Goal: Use online tool/utility: Utilize a website feature to perform a specific function

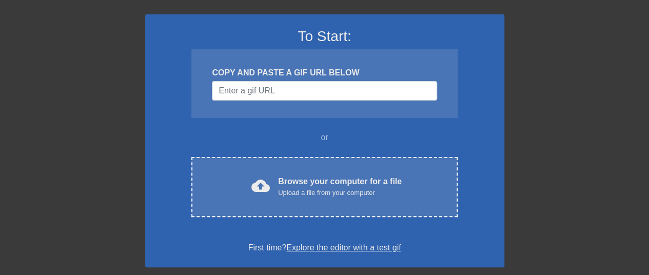
scroll to position [65, 0]
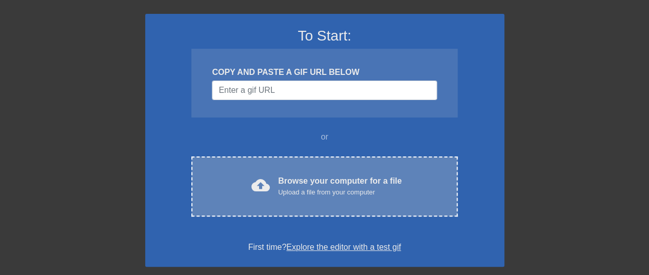
click at [259, 196] on div "cloud_upload" at bounding box center [258, 187] width 23 height 22
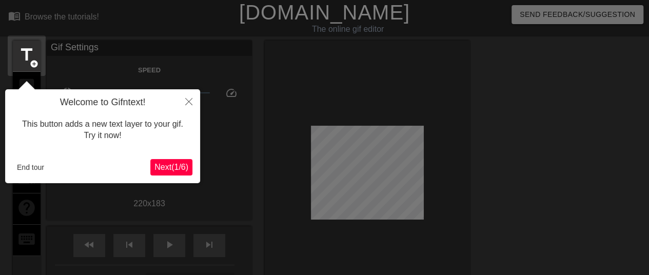
scroll to position [25, 0]
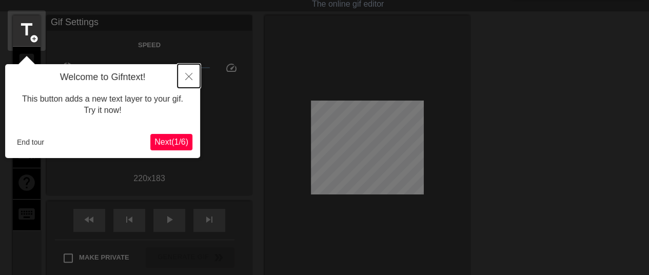
click at [188, 79] on icon "Close" at bounding box center [188, 76] width 7 height 7
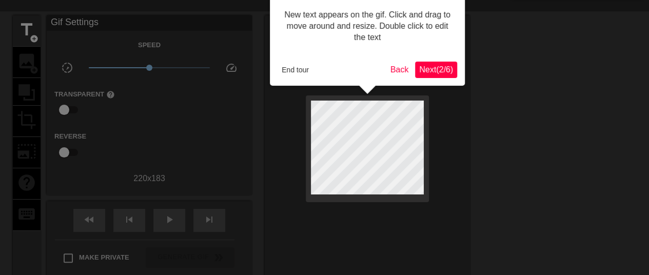
scroll to position [0, 0]
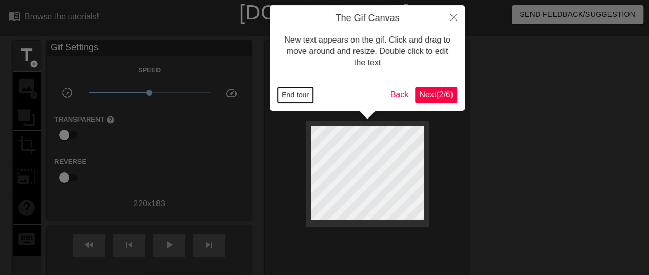
click at [292, 95] on button "End tour" at bounding box center [294, 94] width 35 height 15
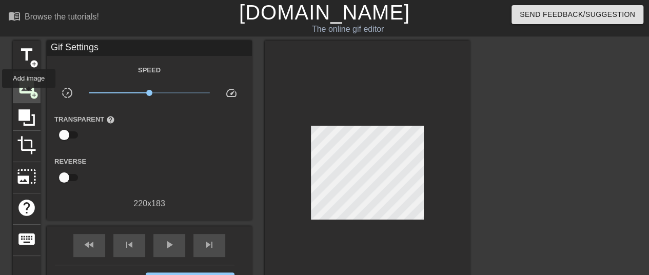
click at [30, 91] on span "add_circle" at bounding box center [34, 95] width 9 height 9
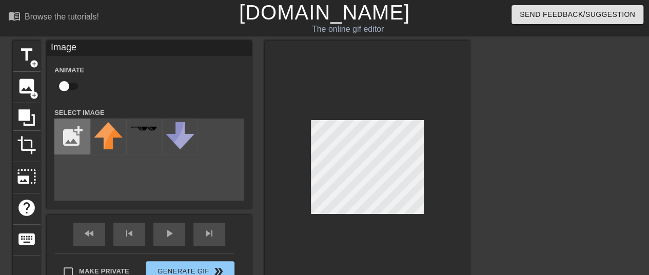
click at [77, 150] on input "file" at bounding box center [72, 136] width 35 height 35
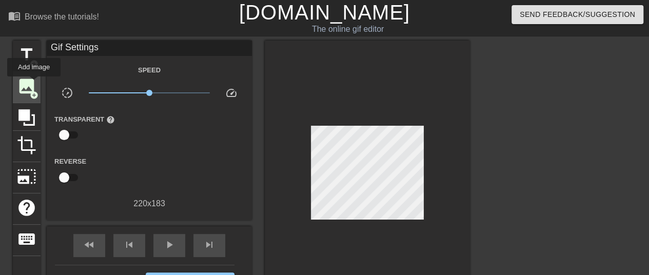
click at [35, 86] on span "image" at bounding box center [26, 85] width 19 height 19
click at [25, 84] on span "image" at bounding box center [26, 85] width 19 height 19
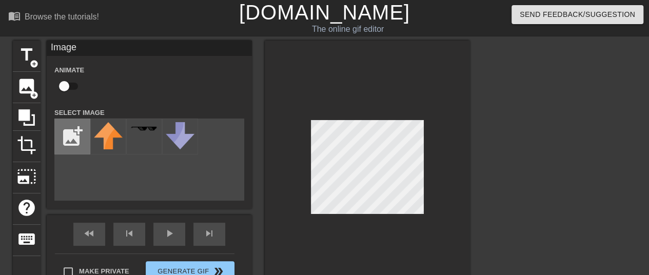
click at [66, 131] on input "file" at bounding box center [72, 136] width 35 height 35
type input "C:\fakepath\[PERSON_NAME].png"
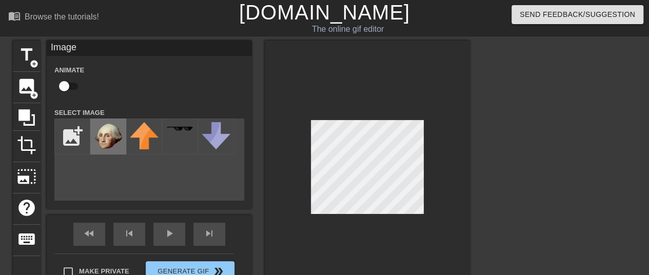
click at [103, 137] on img at bounding box center [108, 136] width 29 height 29
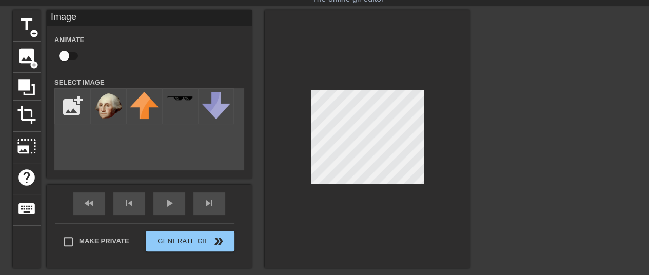
scroll to position [30, 0]
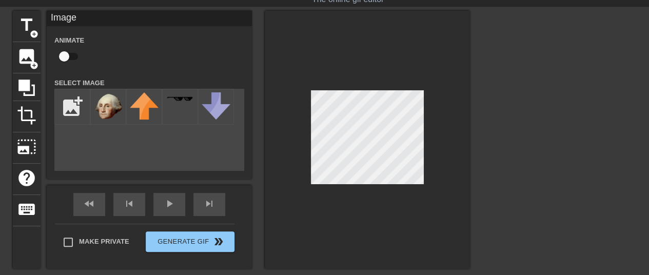
click at [268, 158] on div at bounding box center [367, 140] width 205 height 258
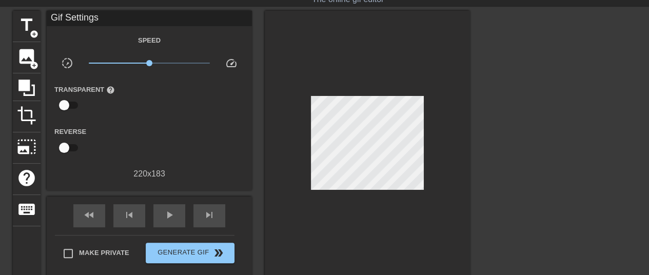
click at [341, 217] on div at bounding box center [367, 145] width 205 height 269
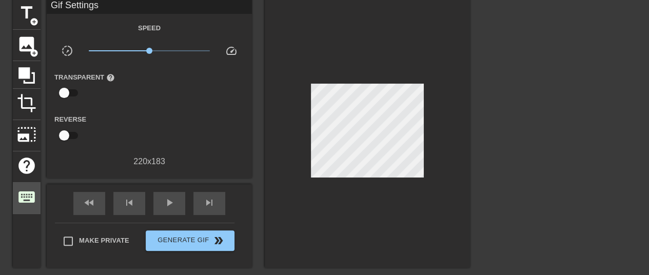
scroll to position [0, 0]
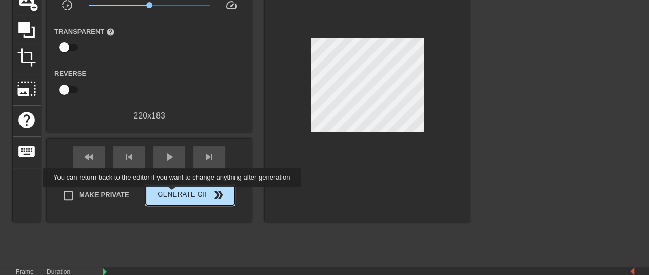
click at [173, 194] on span "Generate Gif double_arrow" at bounding box center [190, 195] width 81 height 12
